Goal: Task Accomplishment & Management: Use online tool/utility

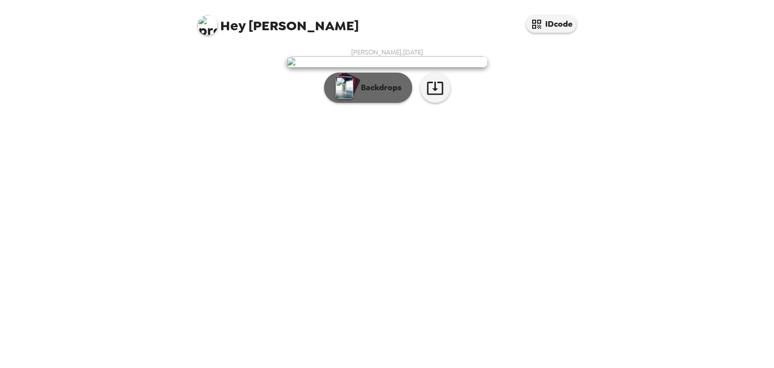
click at [379, 103] on button "Backdrops" at bounding box center [368, 88] width 88 height 30
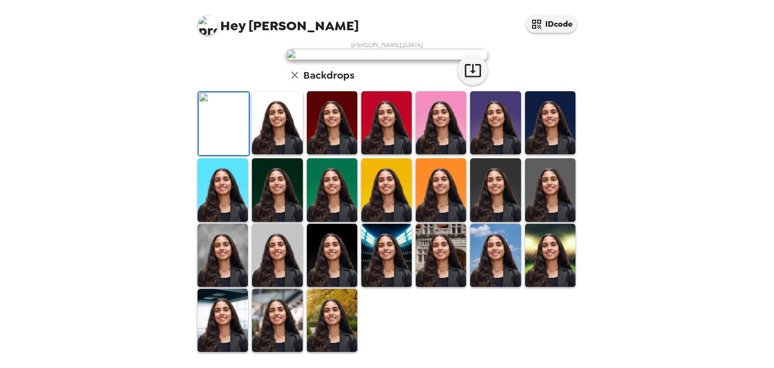
scroll to position [158, 0]
click at [282, 154] on img at bounding box center [277, 122] width 50 height 63
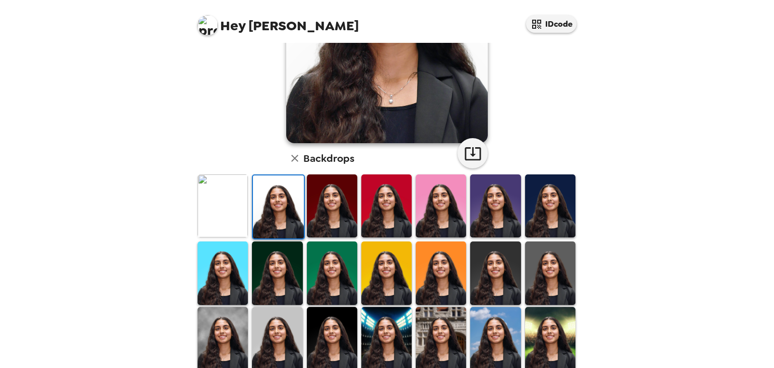
scroll to position [243, 0]
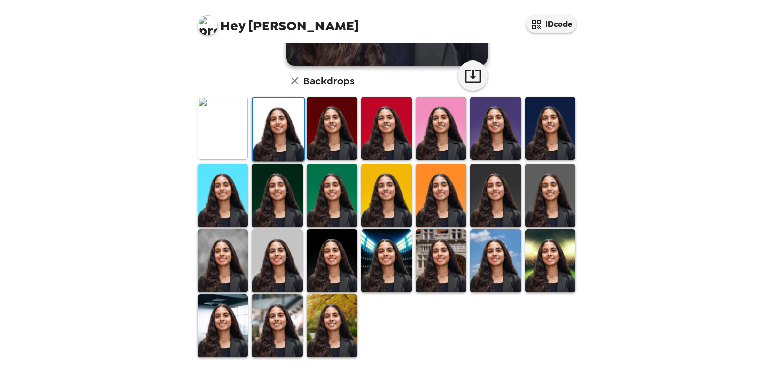
click at [214, 261] on img at bounding box center [222, 260] width 50 height 63
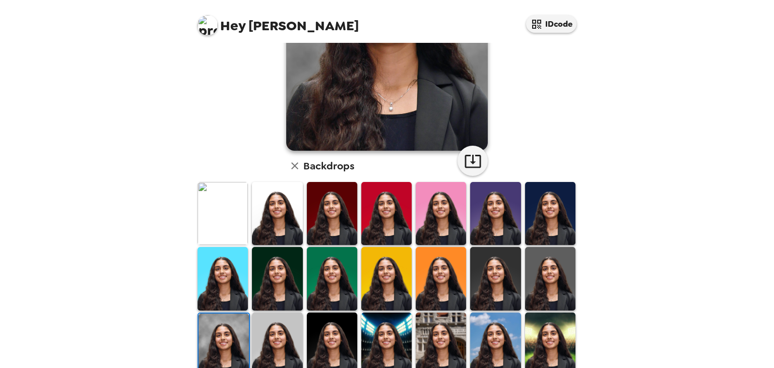
scroll to position [158, 0]
click at [220, 217] on img at bounding box center [222, 212] width 50 height 63
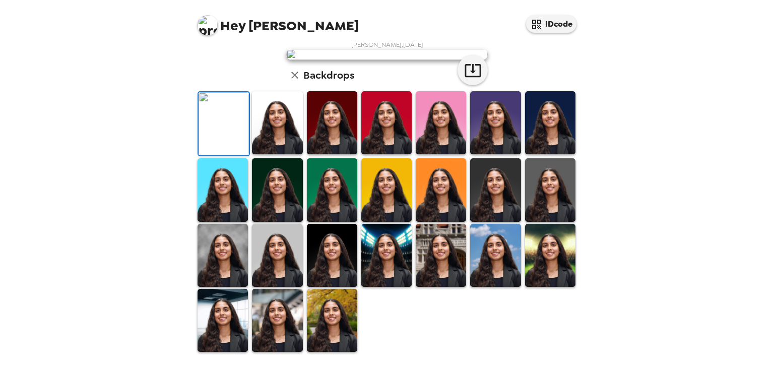
scroll to position [2, 0]
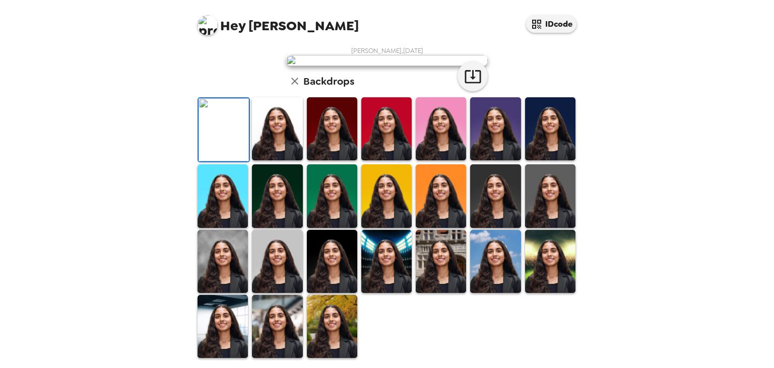
click at [107, 162] on div "Hey [PERSON_NAME] IDcode [PERSON_NAME] , [DATE] Backdrops" at bounding box center [387, 184] width 774 height 368
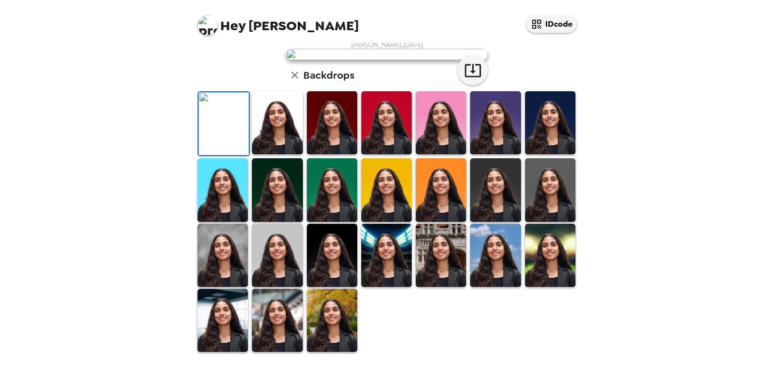
scroll to position [211, 0]
click at [222, 287] on img at bounding box center [222, 255] width 50 height 63
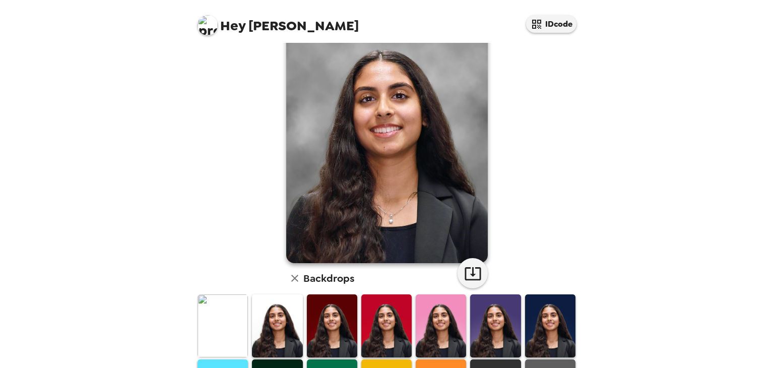
scroll to position [45, 0]
click at [329, 316] on img at bounding box center [332, 326] width 50 height 63
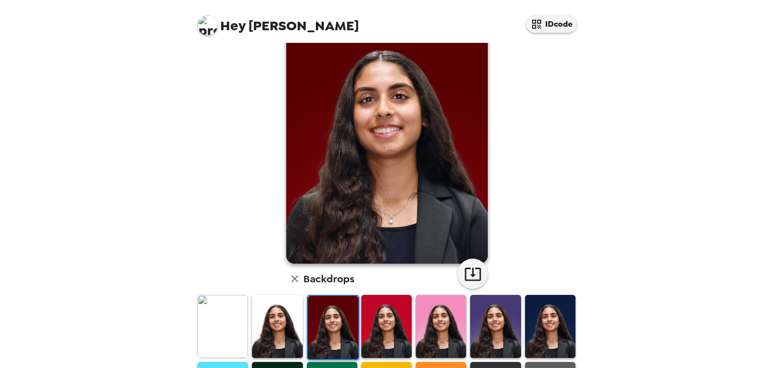
click at [383, 322] on img at bounding box center [386, 326] width 50 height 63
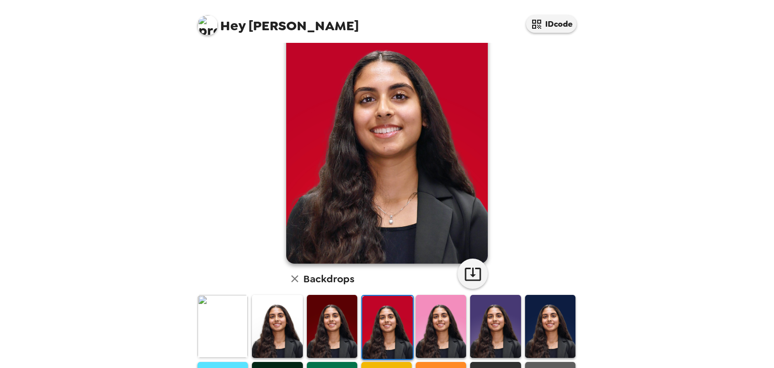
click at [278, 326] on img at bounding box center [277, 326] width 50 height 63
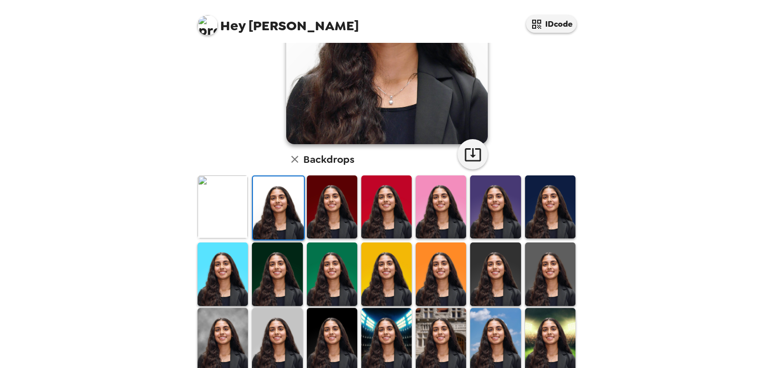
scroll to position [243, 0]
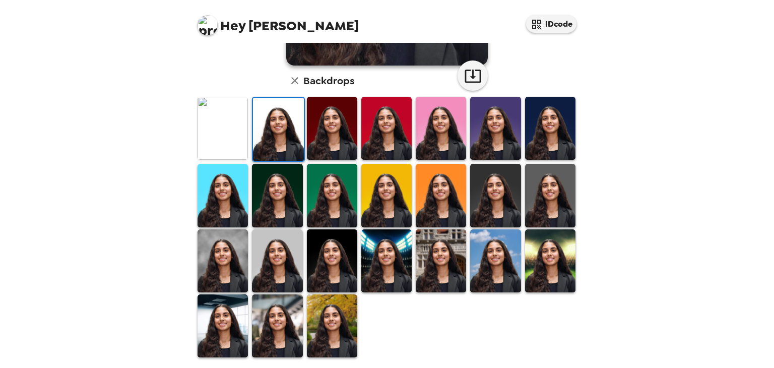
click at [281, 307] on img at bounding box center [277, 325] width 50 height 63
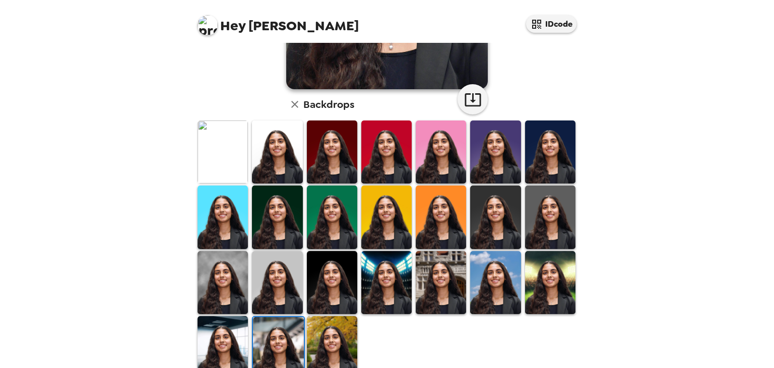
scroll to position [219, 0]
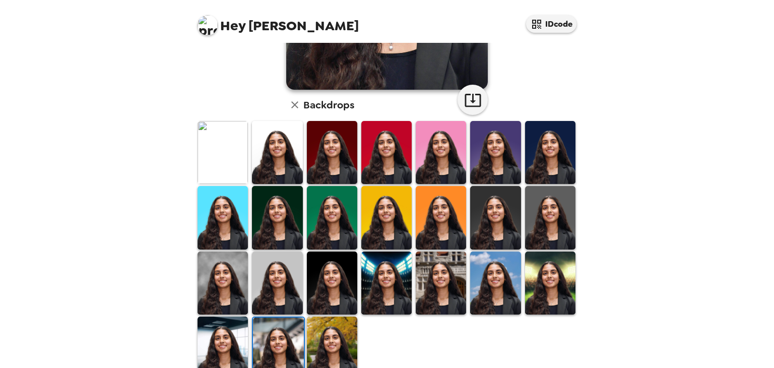
click at [230, 141] on img at bounding box center [222, 152] width 50 height 63
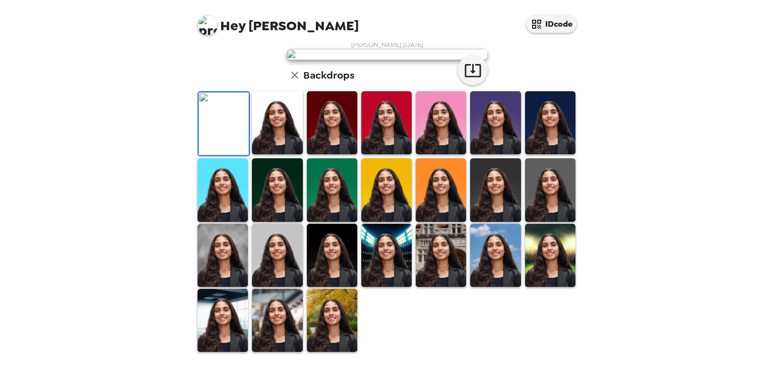
click at [238, 264] on img at bounding box center [222, 255] width 50 height 63
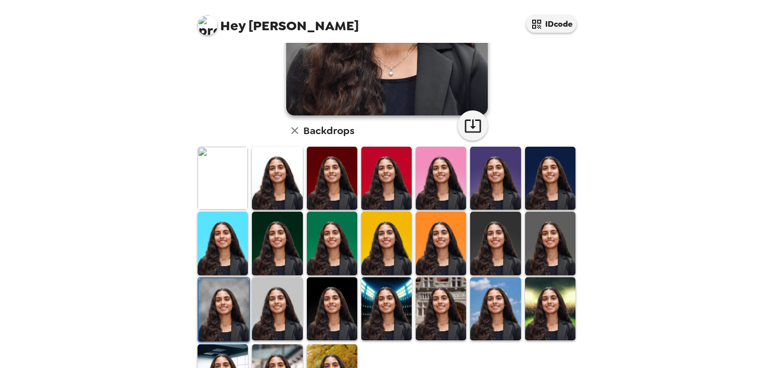
scroll to position [193, 0]
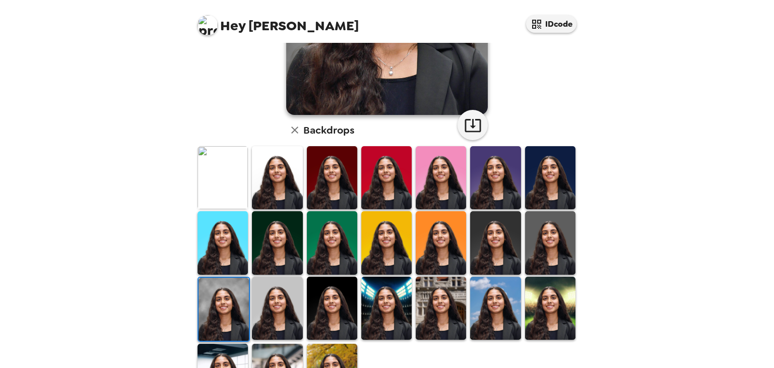
click at [274, 292] on img at bounding box center [277, 308] width 50 height 63
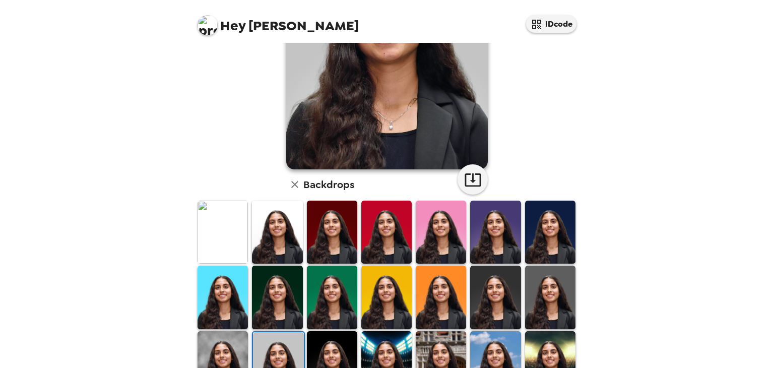
scroll to position [162, 0]
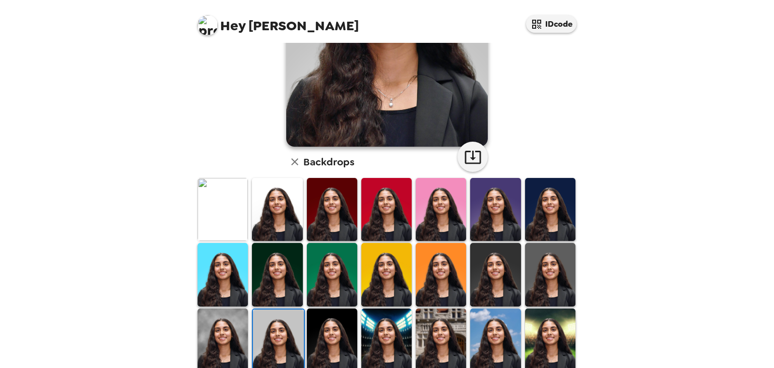
click at [228, 324] on img at bounding box center [222, 339] width 50 height 63
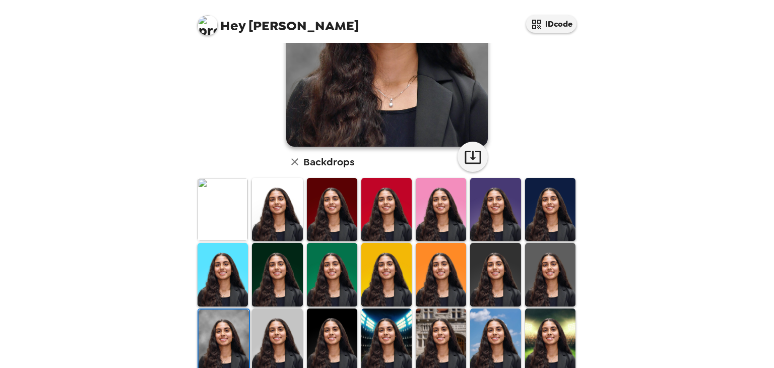
scroll to position [0, 0]
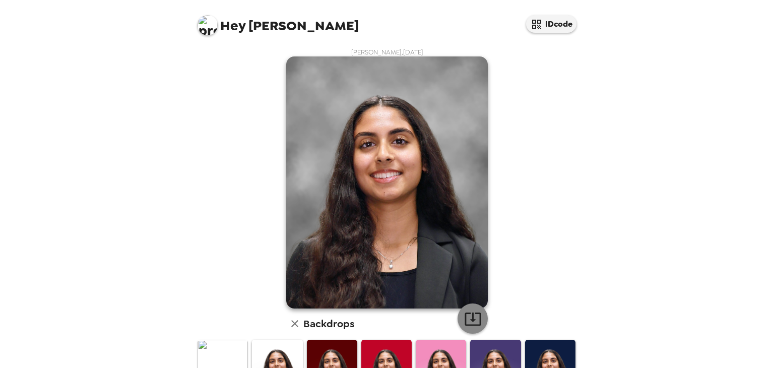
click at [464, 315] on icon "button" at bounding box center [473, 319] width 18 height 18
click at [636, 222] on div "Hey [PERSON_NAME] IDcode [PERSON_NAME] , [DATE] Backdrops" at bounding box center [387, 184] width 774 height 368
